Goal: Task Accomplishment & Management: Manage account settings

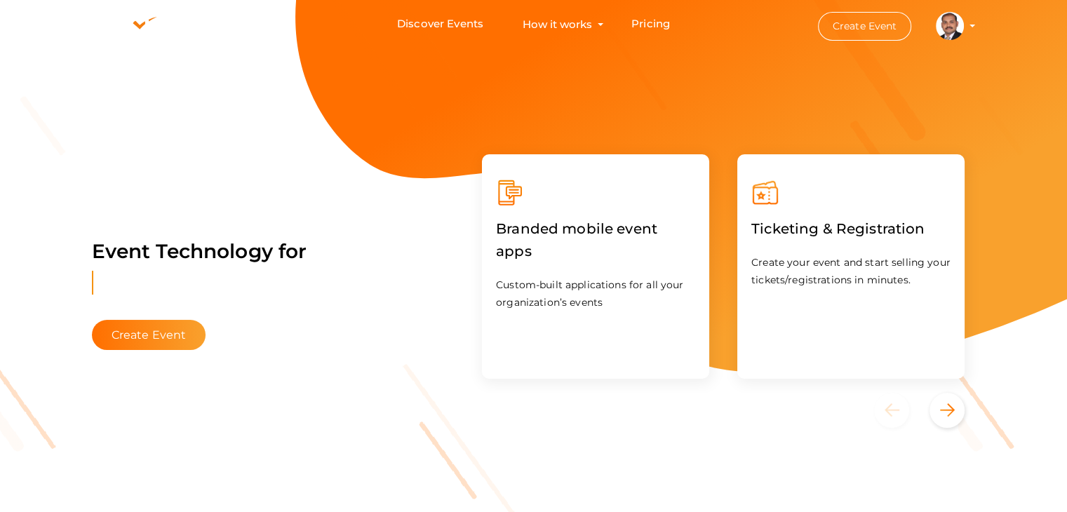
click at [964, 26] on profile-pic at bounding box center [950, 25] width 28 height 11
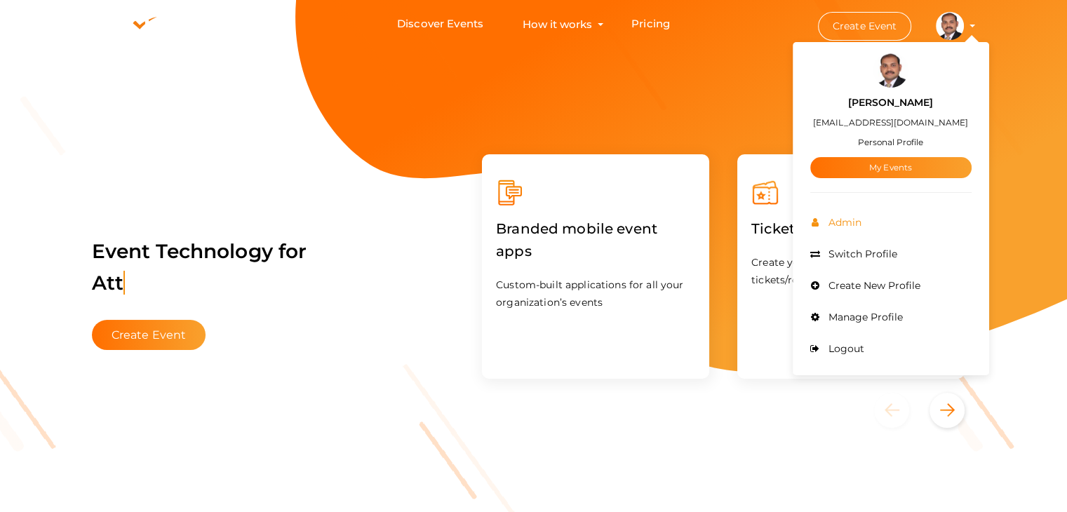
click at [851, 221] on span "Admin" at bounding box center [843, 222] width 36 height 13
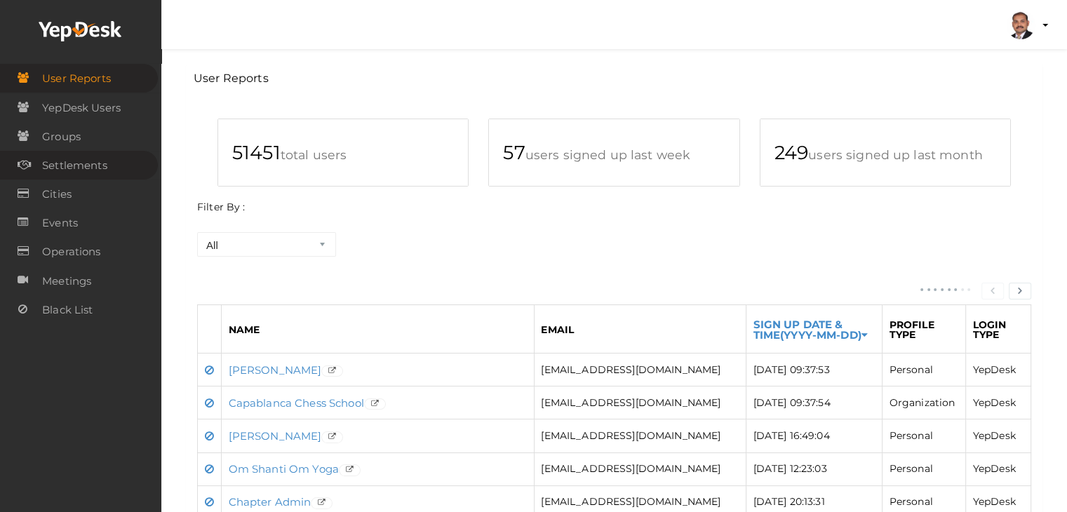
click at [88, 167] on span "Settlements" at bounding box center [74, 166] width 65 height 28
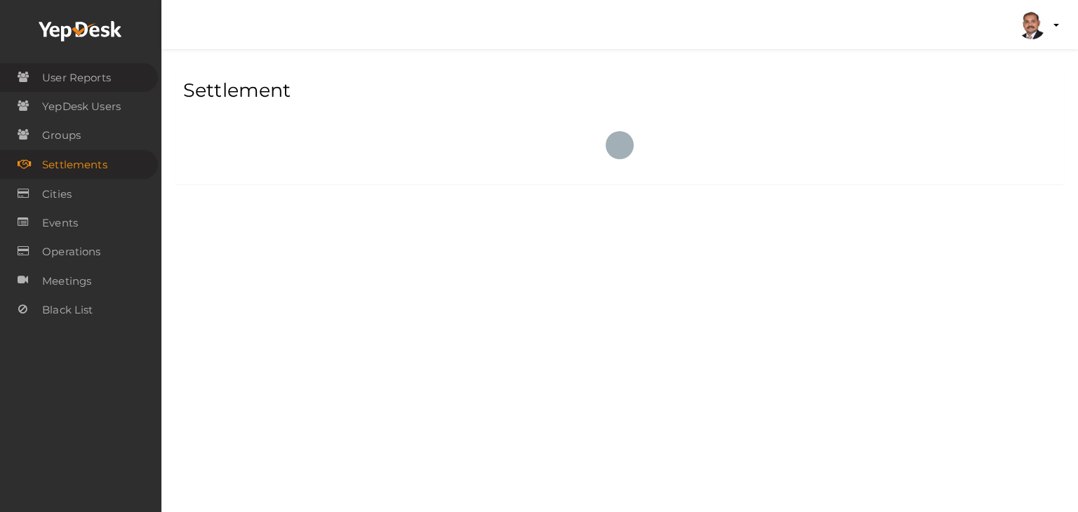
click at [95, 79] on span "User Reports" at bounding box center [76, 78] width 69 height 28
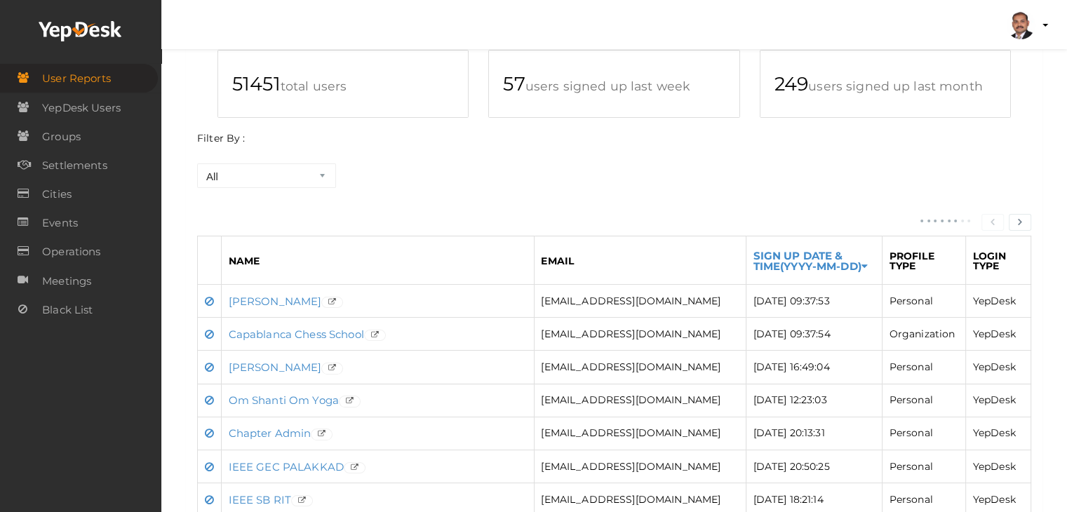
scroll to position [70, 0]
click at [107, 107] on span "YepDesk Users" at bounding box center [81, 108] width 79 height 28
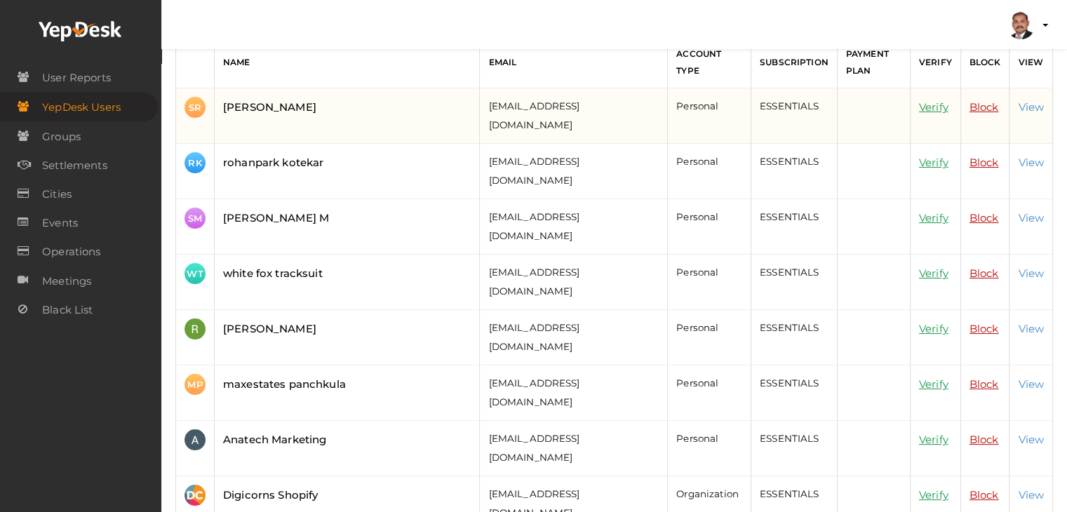
scroll to position [140, 0]
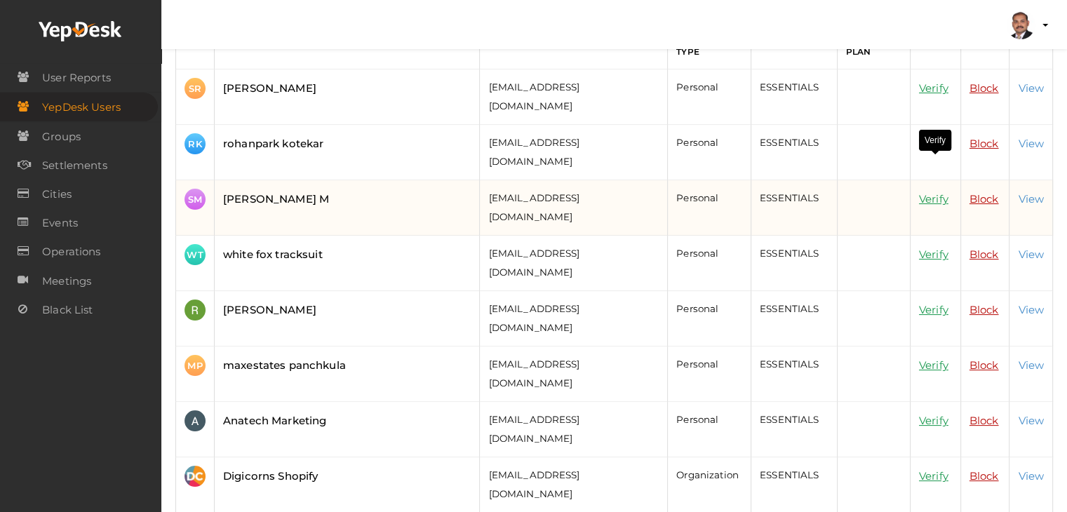
click at [937, 192] on link "Verify" at bounding box center [933, 198] width 29 height 13
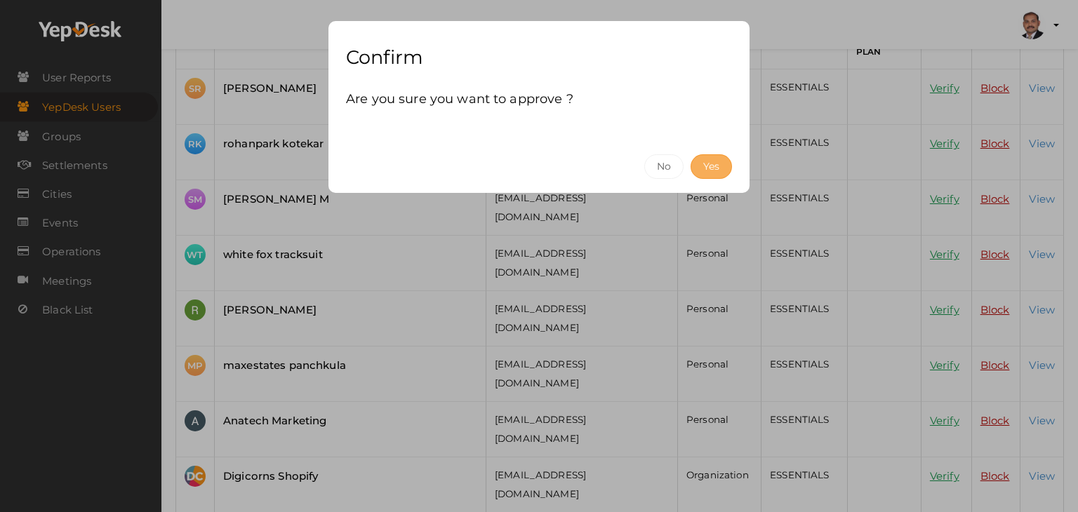
click at [724, 170] on button "Yes" at bounding box center [710, 166] width 41 height 25
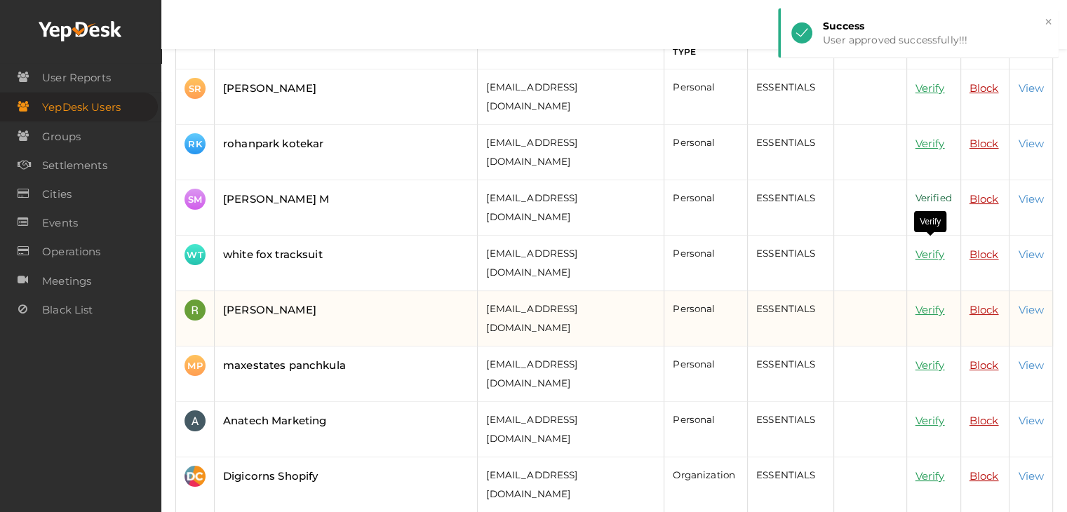
click at [916, 303] on link "Verify" at bounding box center [930, 309] width 29 height 13
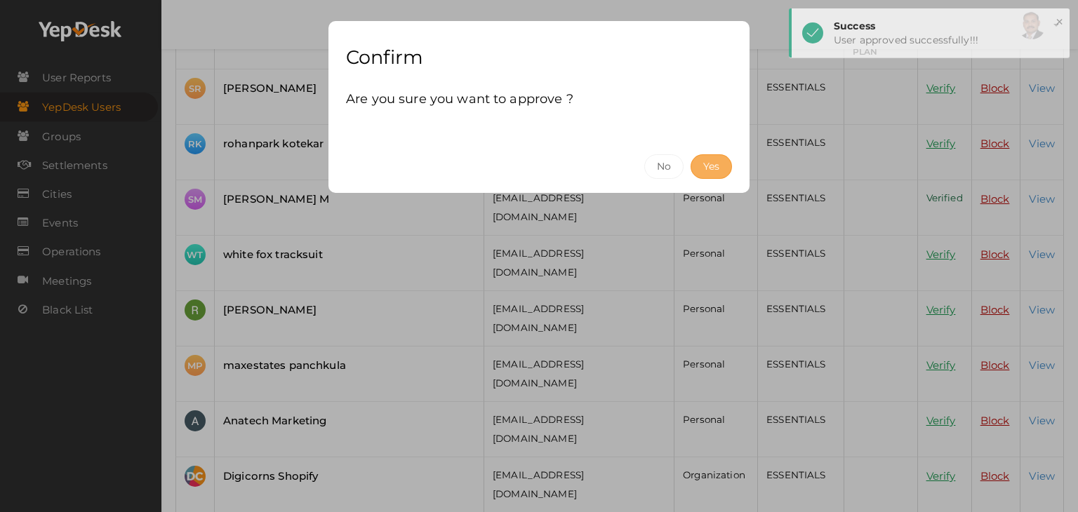
click at [710, 169] on button "Yes" at bounding box center [710, 166] width 41 height 25
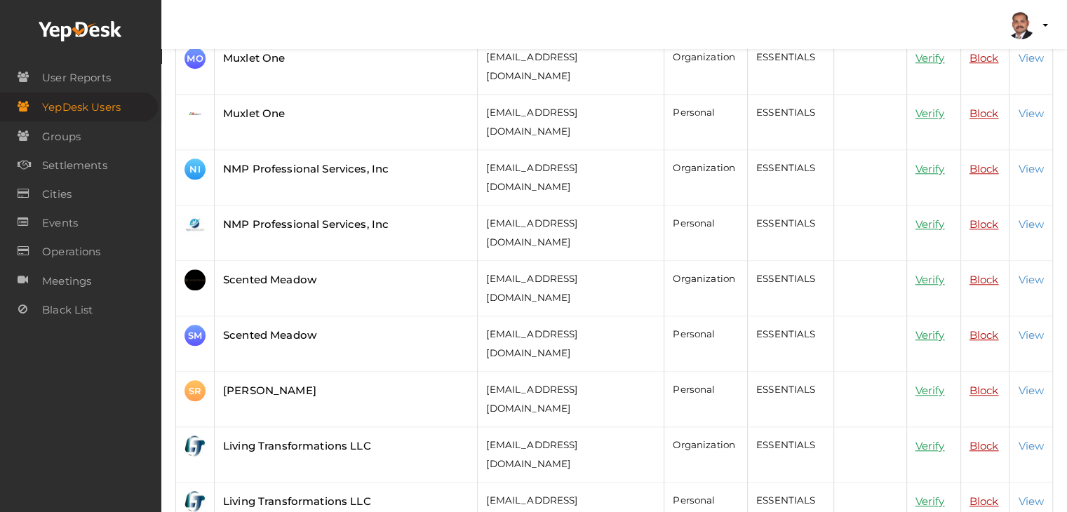
scroll to position [1263, 0]
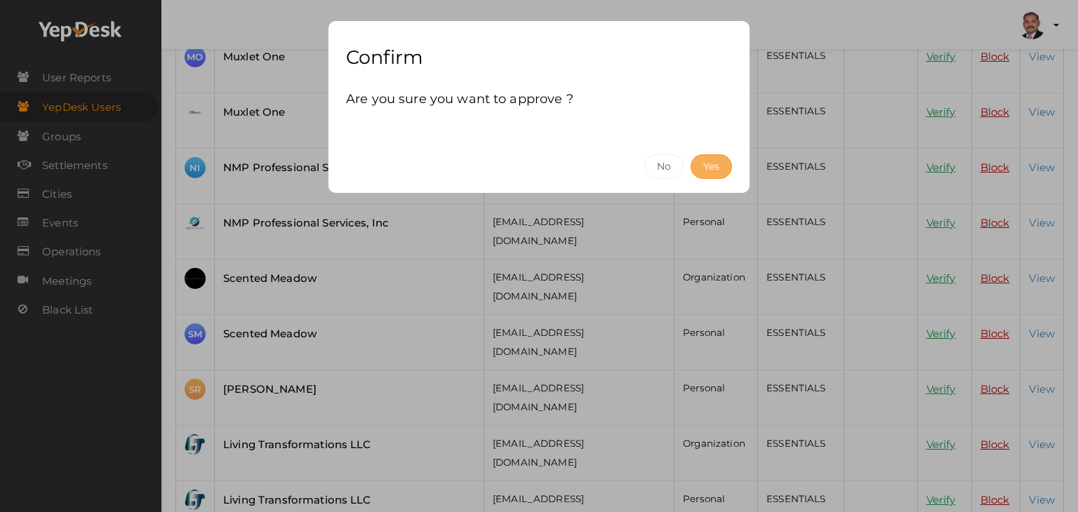
click at [709, 163] on button "Yes" at bounding box center [710, 166] width 41 height 25
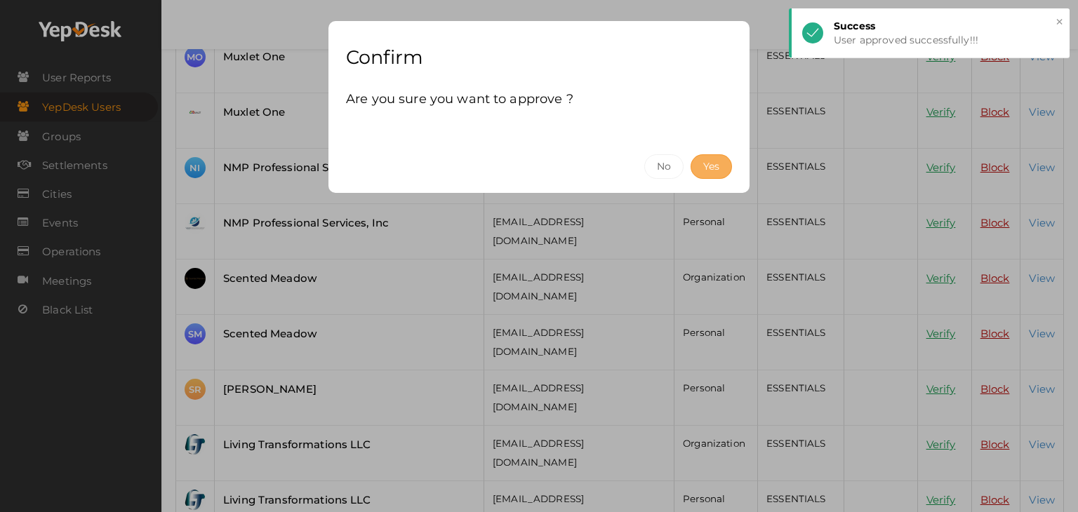
click at [712, 161] on button "Yes" at bounding box center [710, 166] width 41 height 25
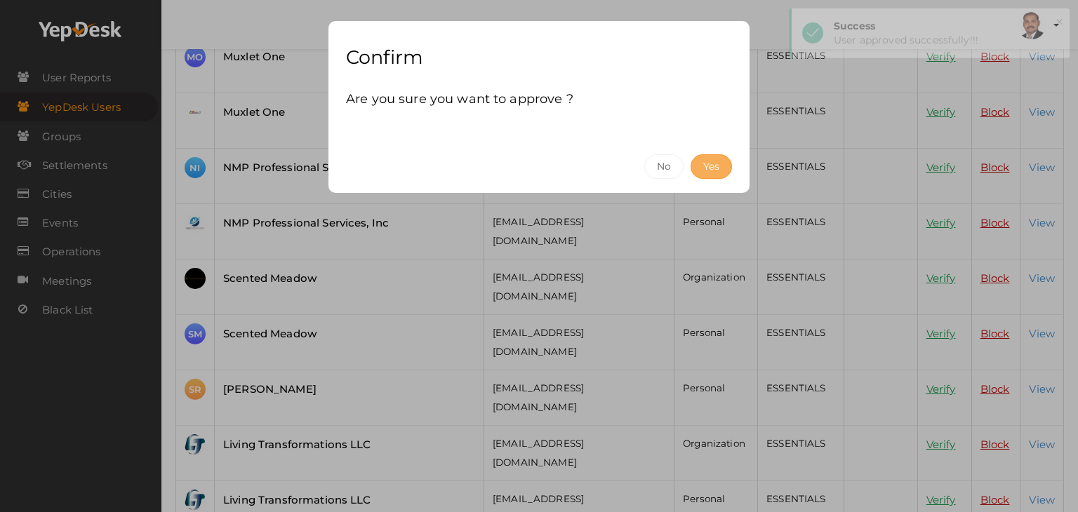
click at [717, 163] on button "Yes" at bounding box center [710, 166] width 41 height 25
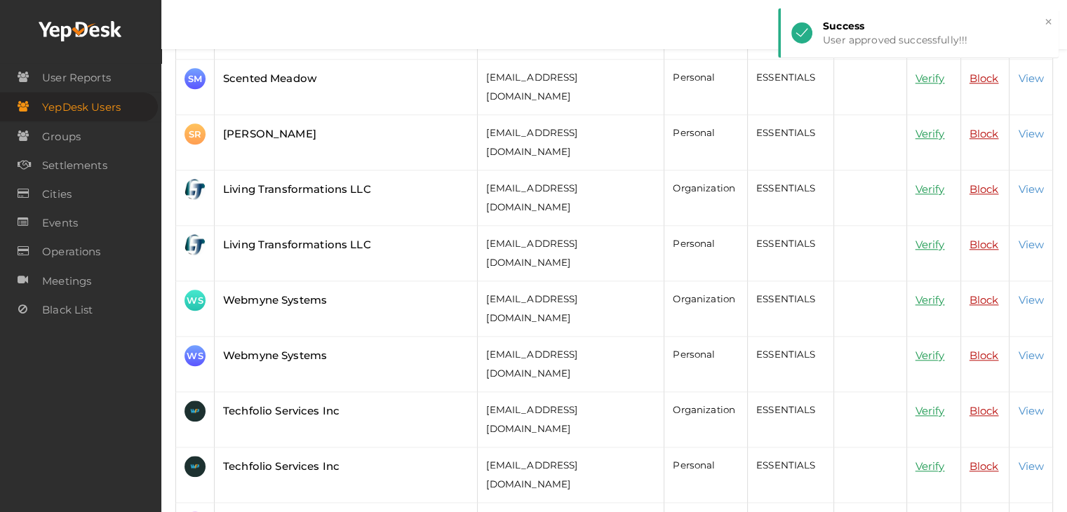
scroll to position [1544, 0]
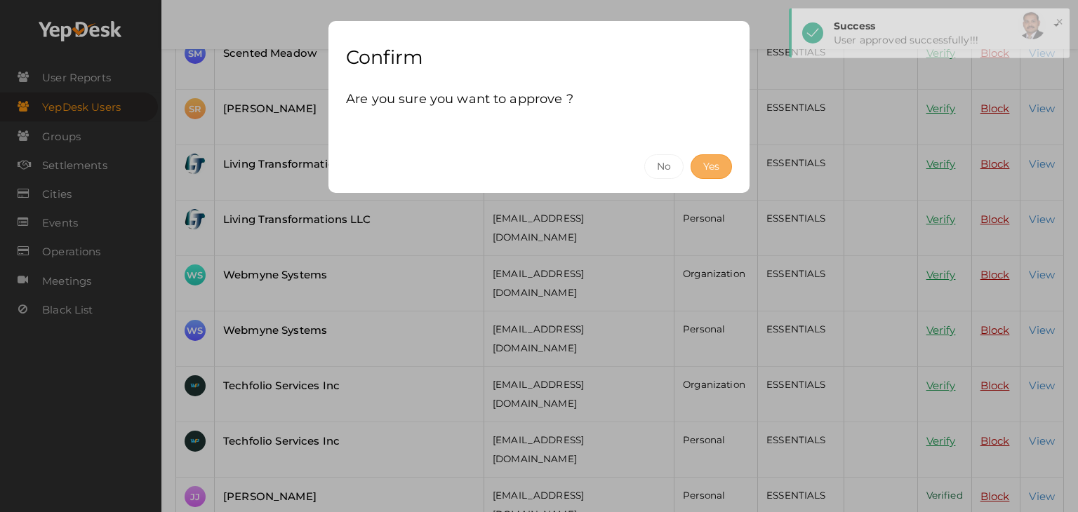
click at [702, 160] on button "Yes" at bounding box center [710, 166] width 41 height 25
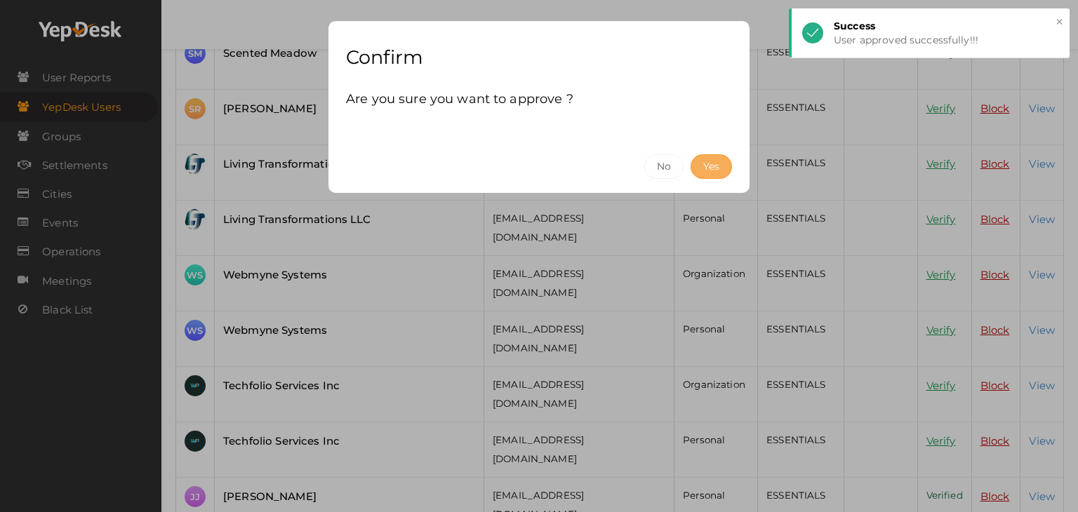
click at [720, 165] on button "Yes" at bounding box center [710, 166] width 41 height 25
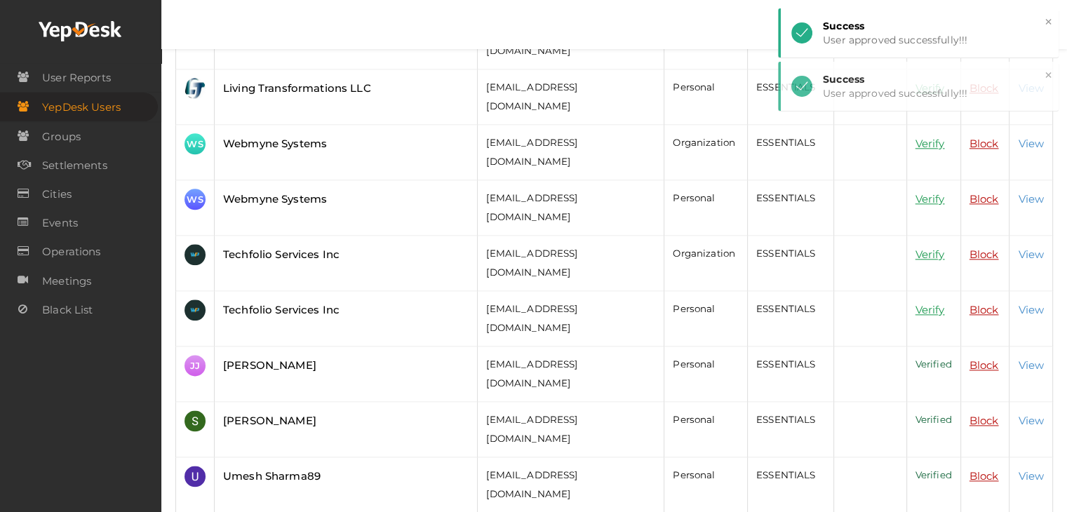
scroll to position [1684, 0]
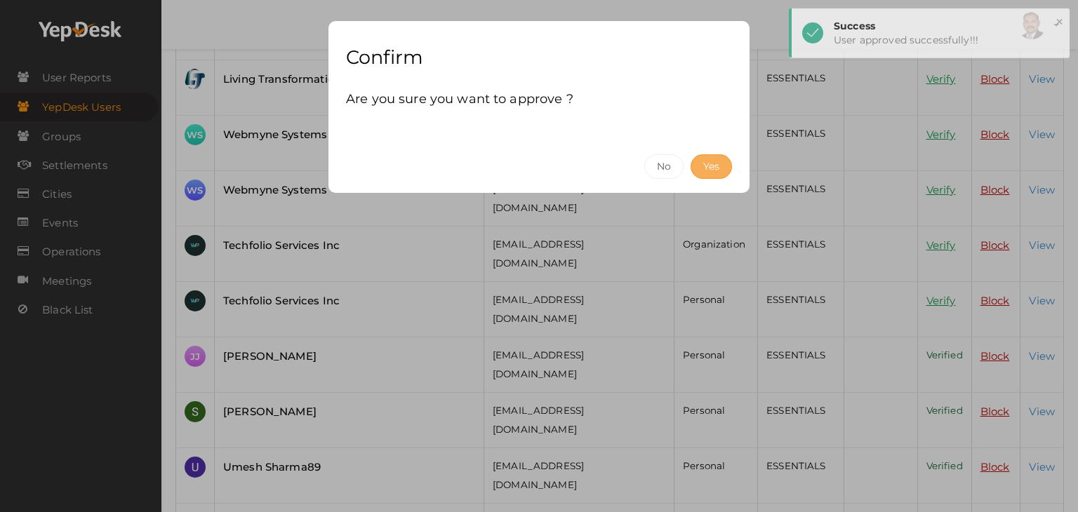
click at [705, 168] on button "Yes" at bounding box center [710, 166] width 41 height 25
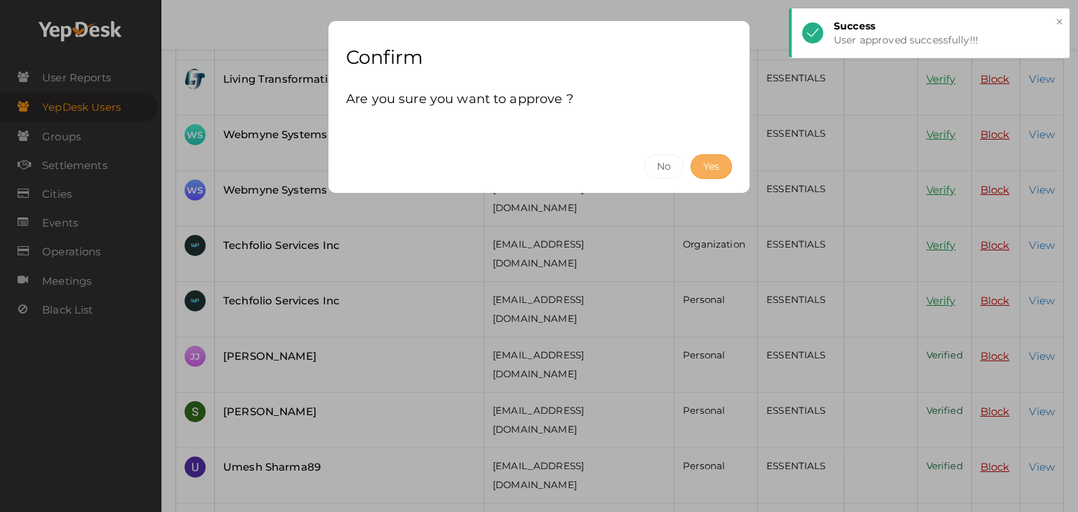
click at [699, 162] on button "Yes" at bounding box center [710, 166] width 41 height 25
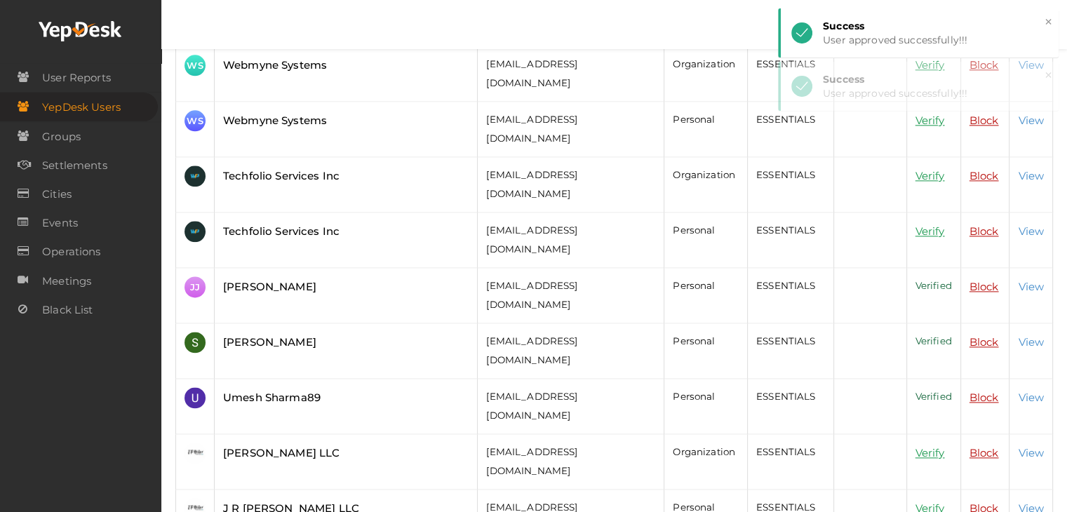
scroll to position [1763, 0]
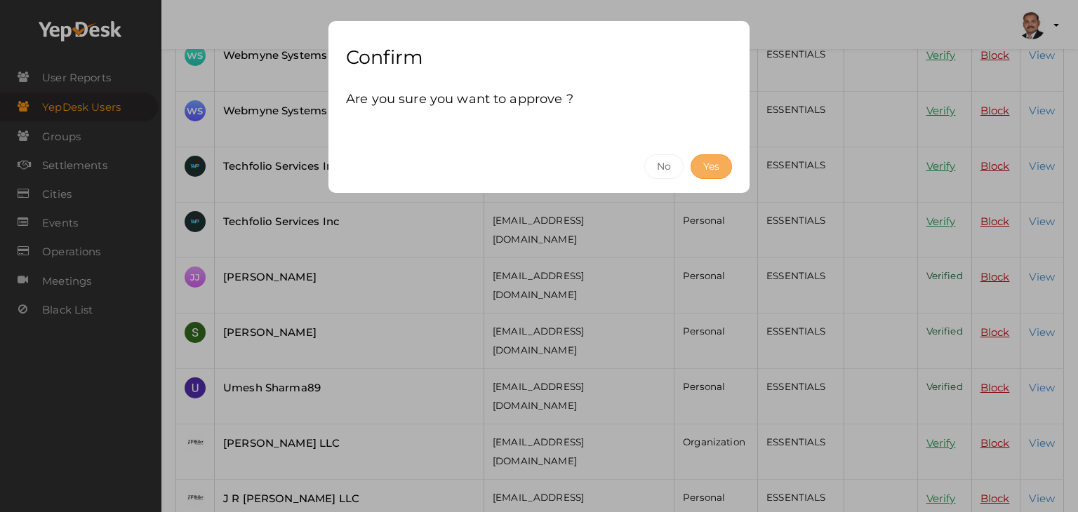
click at [723, 163] on button "Yes" at bounding box center [710, 166] width 41 height 25
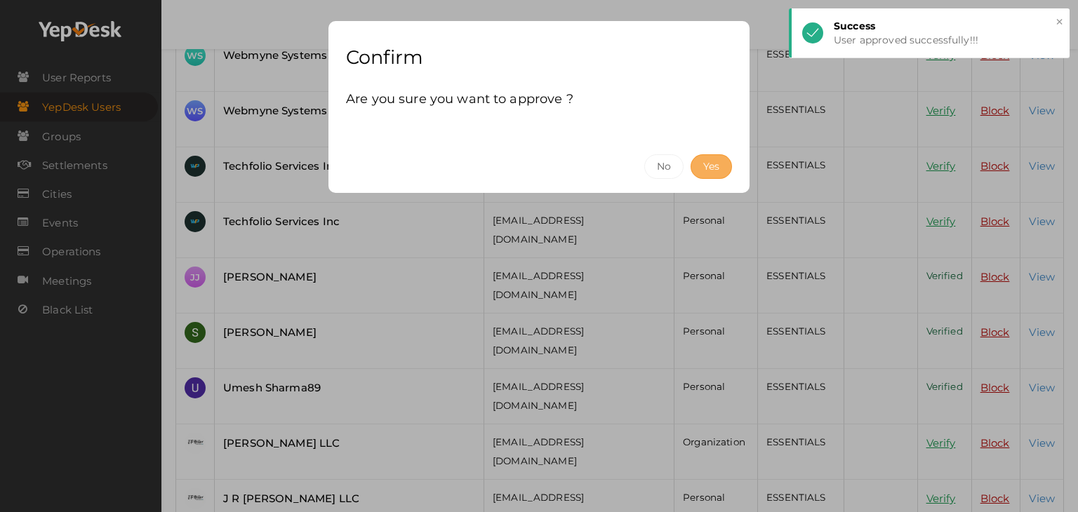
click at [721, 169] on button "Yes" at bounding box center [710, 166] width 41 height 25
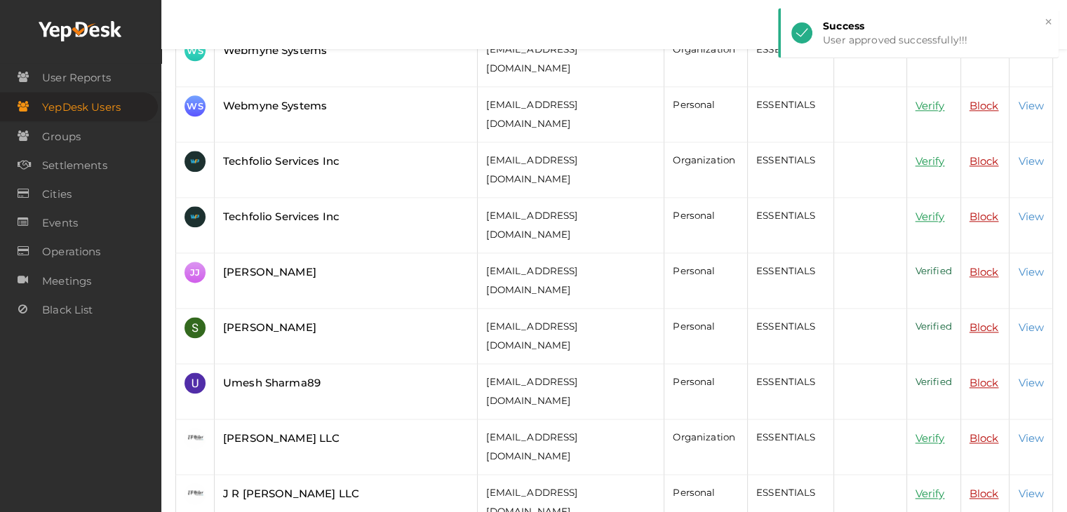
scroll to position [1773, 0]
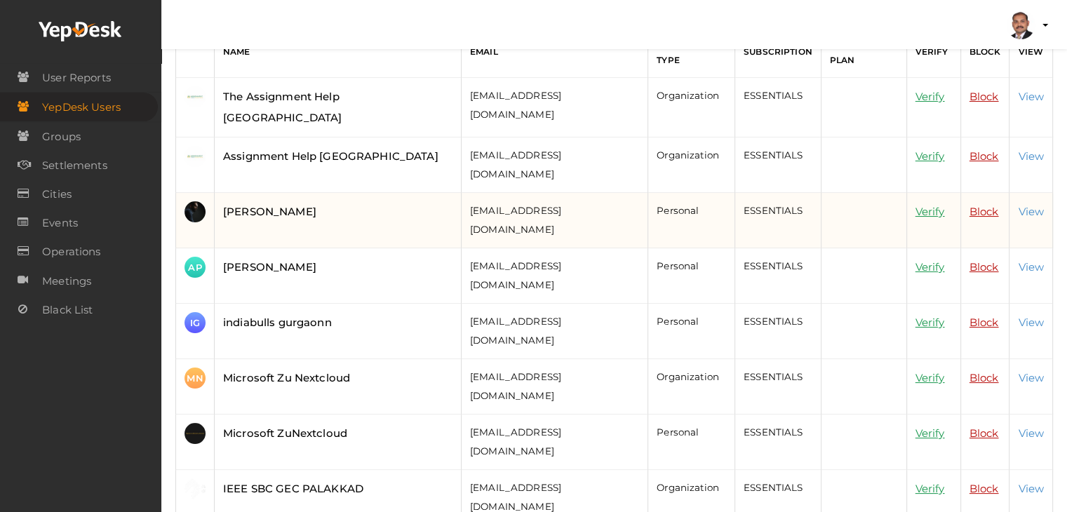
scroll to position [140, 0]
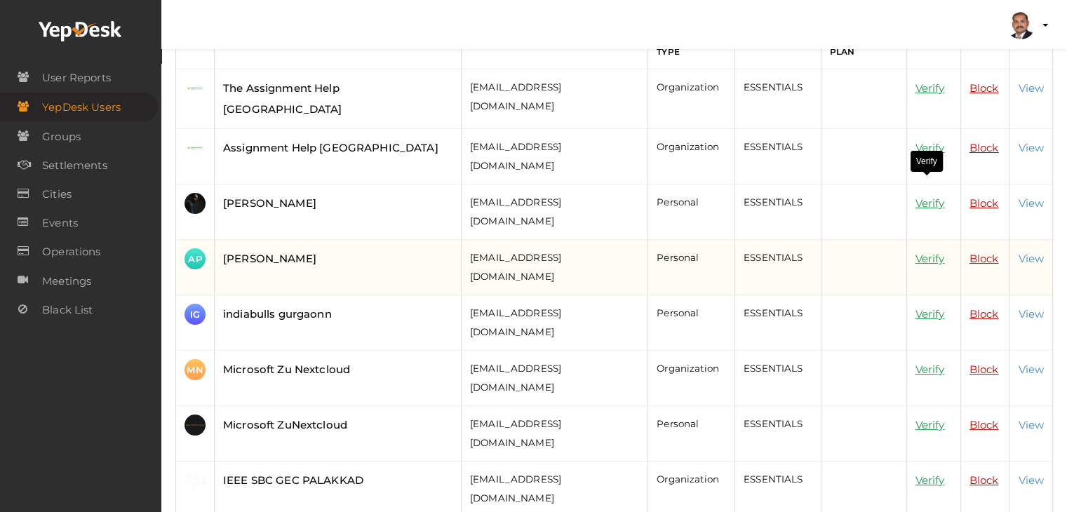
click at [919, 252] on link "Verify" at bounding box center [930, 258] width 29 height 13
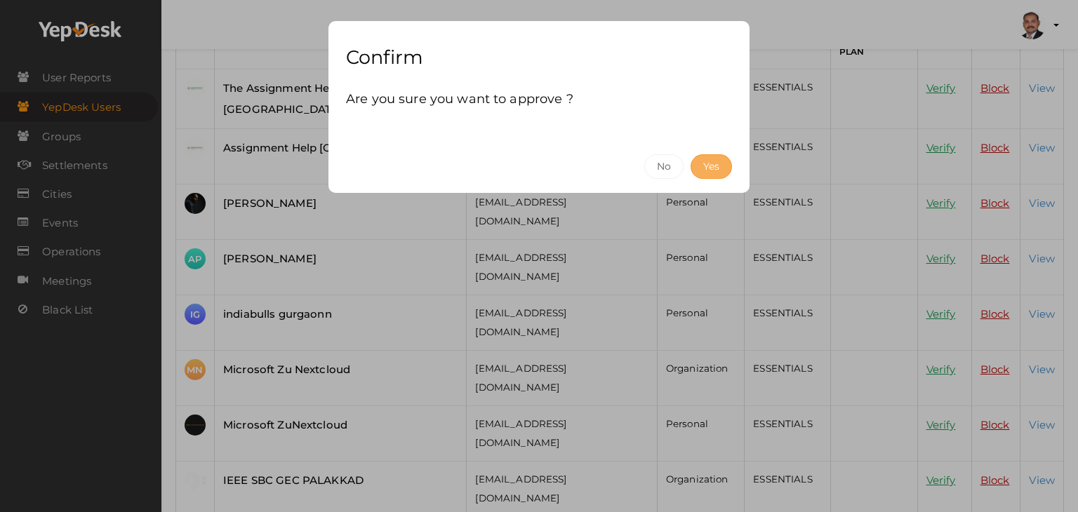
click at [707, 157] on button "Yes" at bounding box center [710, 166] width 41 height 25
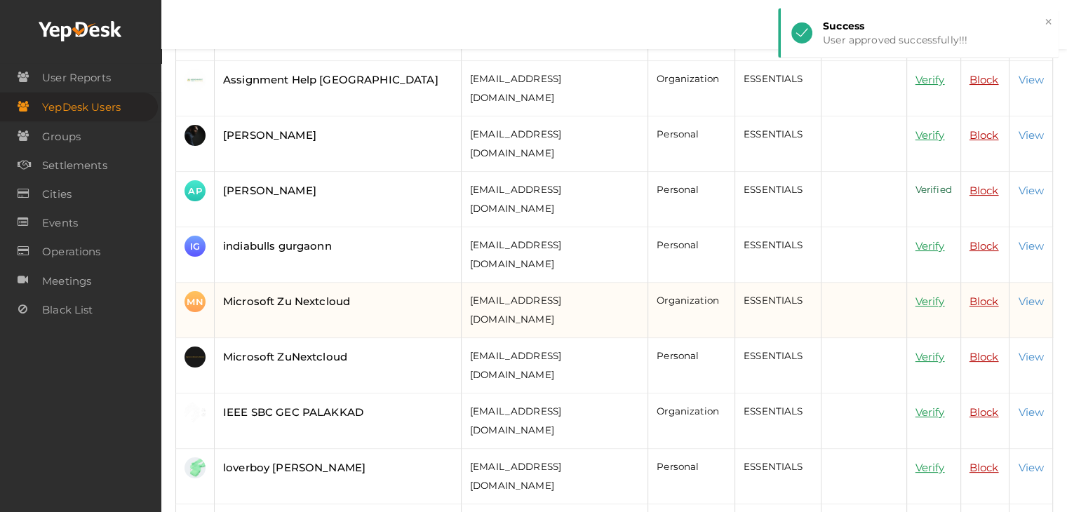
scroll to position [211, 0]
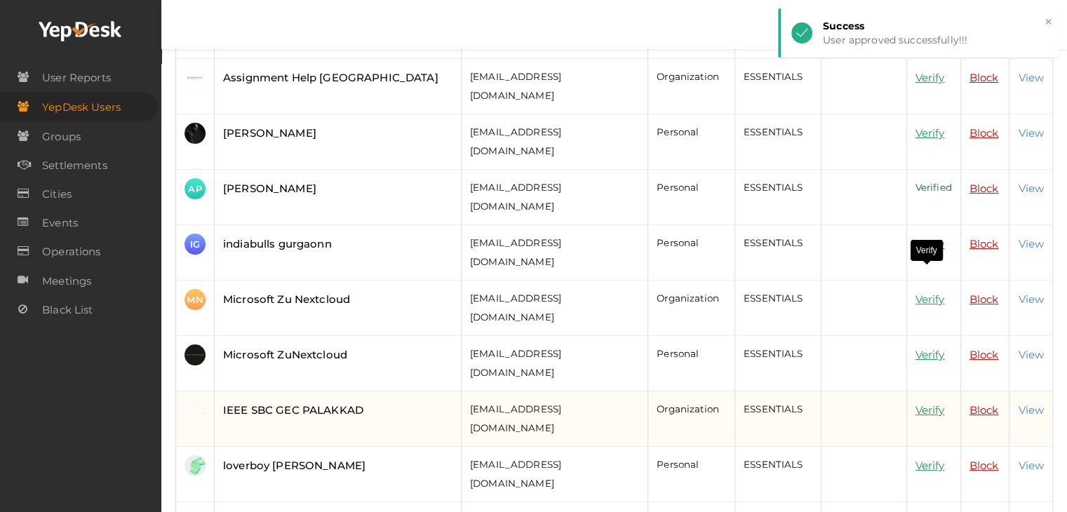
click at [927, 403] on link "Verify" at bounding box center [930, 409] width 29 height 13
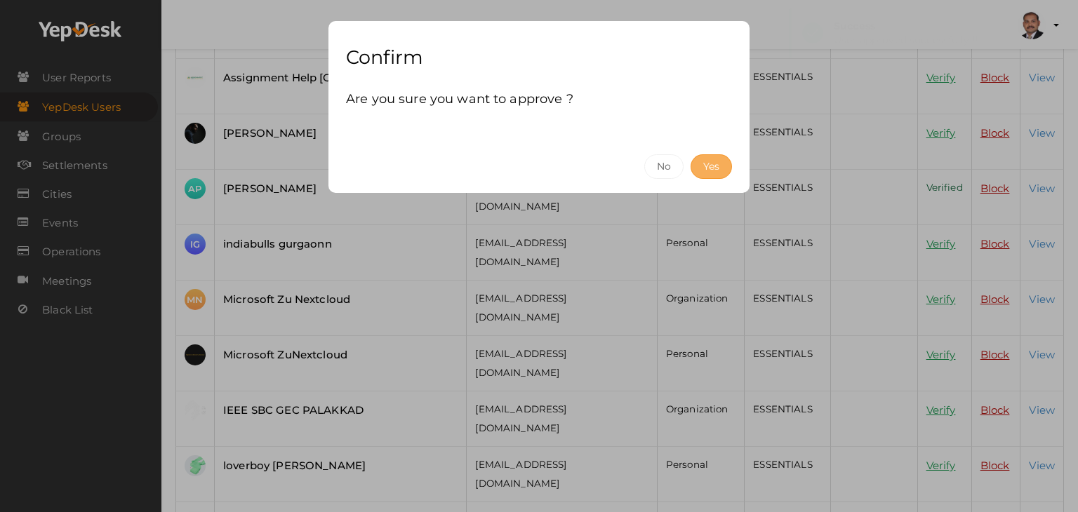
click at [723, 159] on button "Yes" at bounding box center [710, 166] width 41 height 25
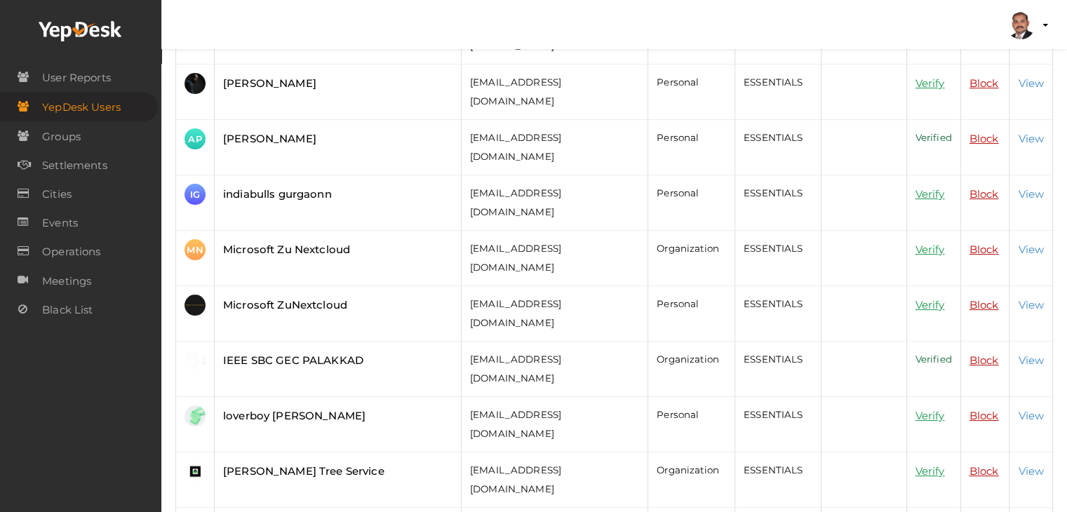
scroll to position [281, 0]
